Goal: Information Seeking & Learning: Learn about a topic

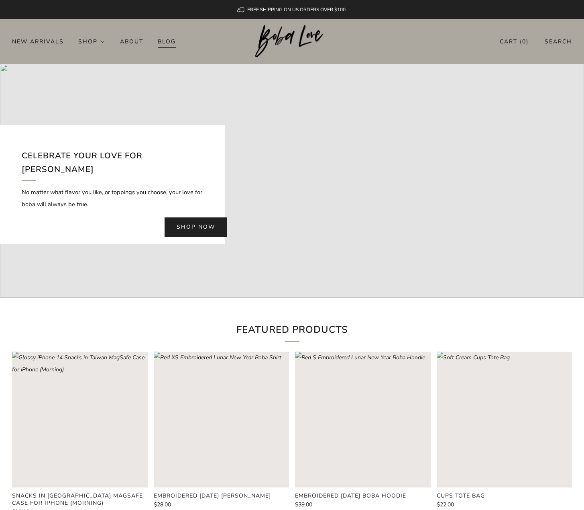
click at [170, 39] on link "Blog" at bounding box center [167, 41] width 18 height 13
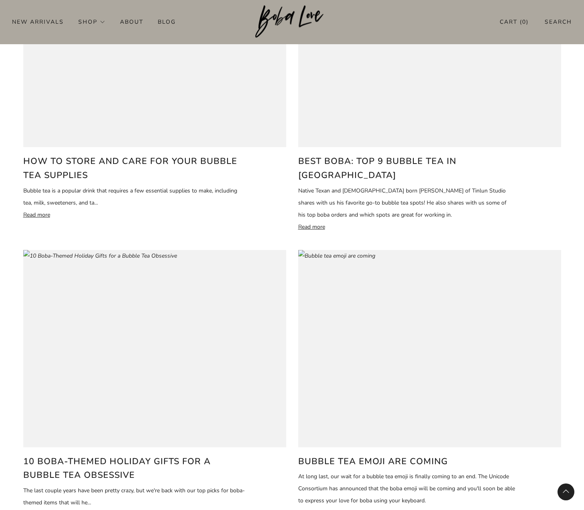
scroll to position [729, 0]
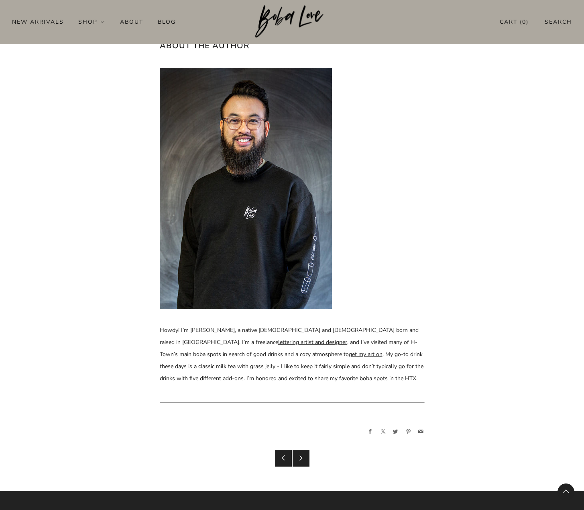
scroll to position [3754, 0]
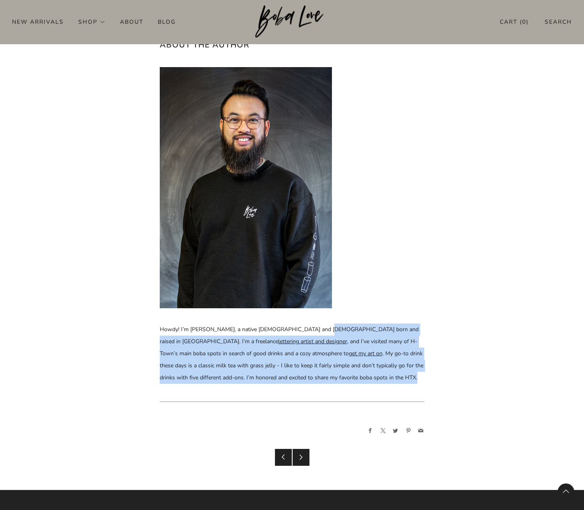
drag, startPoint x: 318, startPoint y: 307, endPoint x: 332, endPoint y: 359, distance: 53.9
click at [332, 359] on p "Howdy! I’m Terence, a native Texan and Chinese-American born and raised in Hous…" at bounding box center [292, 353] width 265 height 60
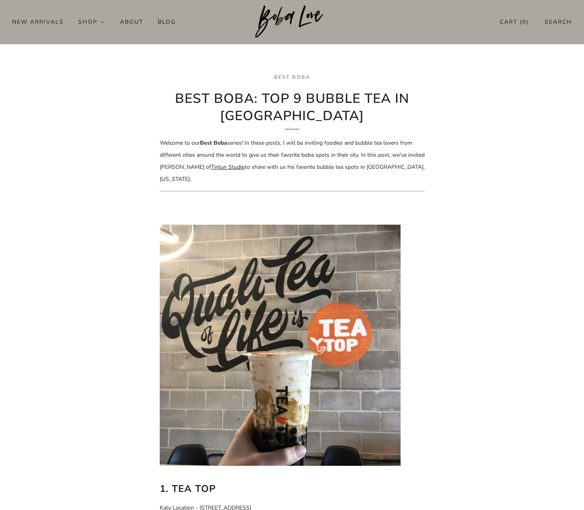
scroll to position [187, 0]
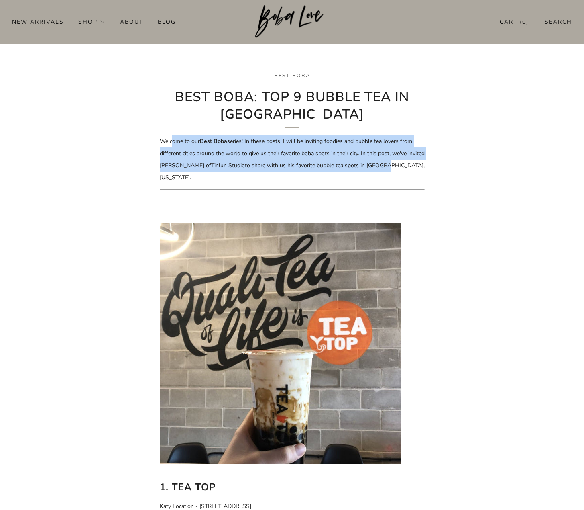
drag, startPoint x: 177, startPoint y: 144, endPoint x: 362, endPoint y: 161, distance: 185.9
click at [362, 161] on p "Welcome to our Best Boba series! In these posts, I will be inviting foodies and…" at bounding box center [292, 159] width 265 height 48
drag, startPoint x: 362, startPoint y: 161, endPoint x: 357, endPoint y: 165, distance: 6.5
click at [362, 161] on p "Welcome to our Best Boba series! In these posts, I will be inviting foodies and…" at bounding box center [292, 159] width 265 height 48
drag, startPoint x: 353, startPoint y: 167, endPoint x: 292, endPoint y: 139, distance: 67.2
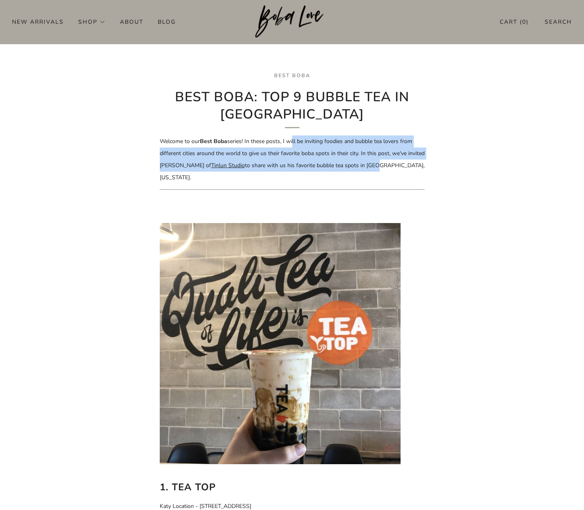
click at [292, 139] on p "Welcome to our Best Boba series! In these posts, I will be inviting foodies and…" at bounding box center [292, 159] width 265 height 48
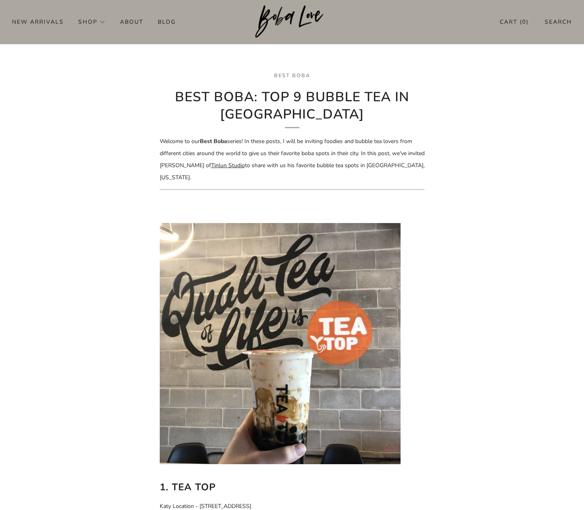
drag, startPoint x: 292, startPoint y: 139, endPoint x: 284, endPoint y: 139, distance: 8.1
click at [291, 139] on p "Welcome to our Best Boba series! In these posts, I will be inviting foodies and…" at bounding box center [292, 159] width 265 height 48
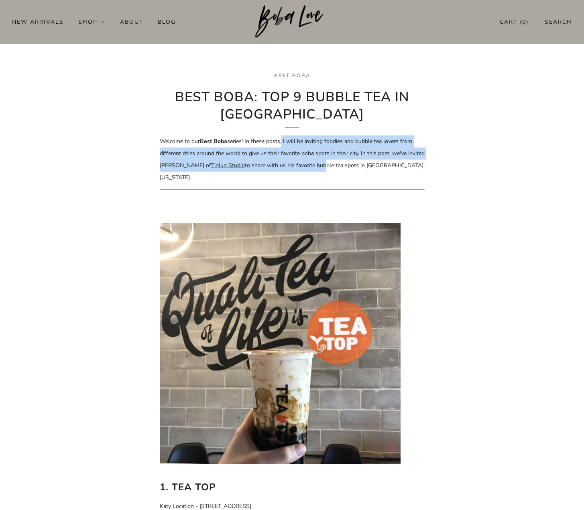
drag, startPoint x: 289, startPoint y: 155, endPoint x: 301, endPoint y: 169, distance: 18.9
click at [301, 169] on p "Welcome to our Best Boba series! In these posts, I will be inviting foodies and…" at bounding box center [292, 159] width 265 height 48
